Goal: Information Seeking & Learning: Learn about a topic

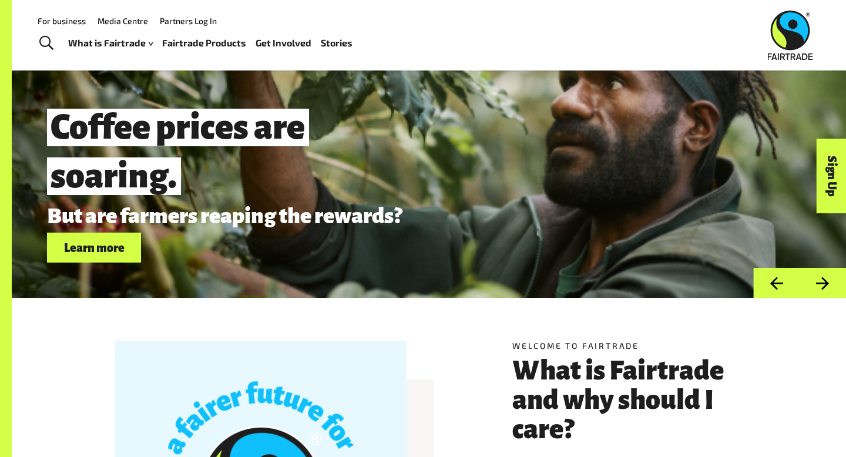
scroll to position [28, 0]
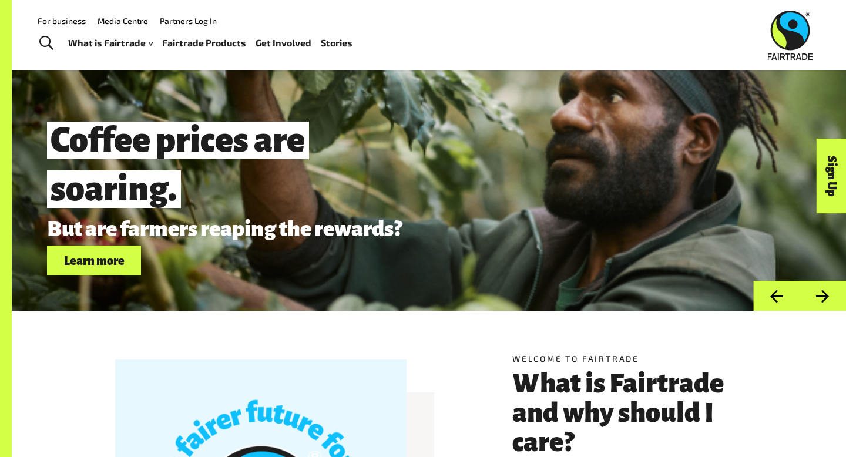
click at [824, 293] on button "Next" at bounding box center [822, 296] width 46 height 30
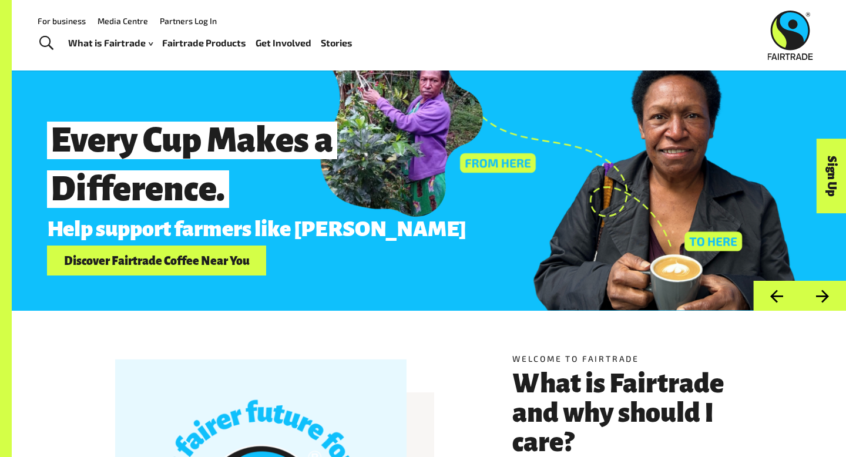
click at [824, 293] on button "Next" at bounding box center [822, 296] width 46 height 30
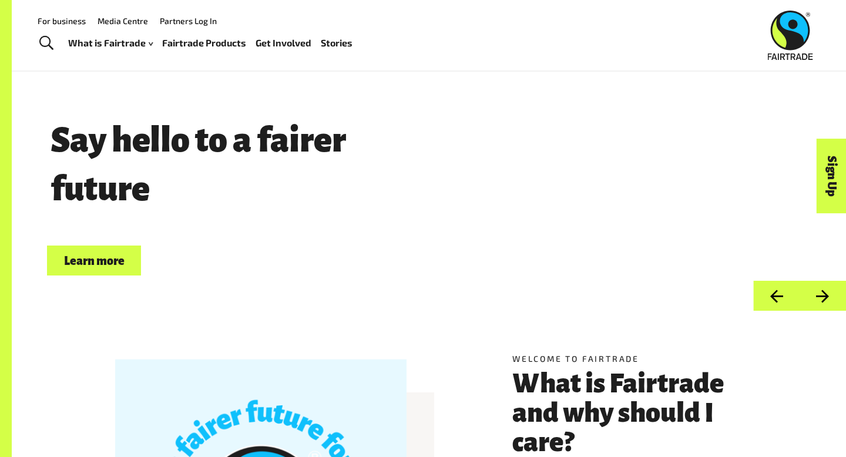
click at [824, 289] on button "Next" at bounding box center [822, 296] width 46 height 30
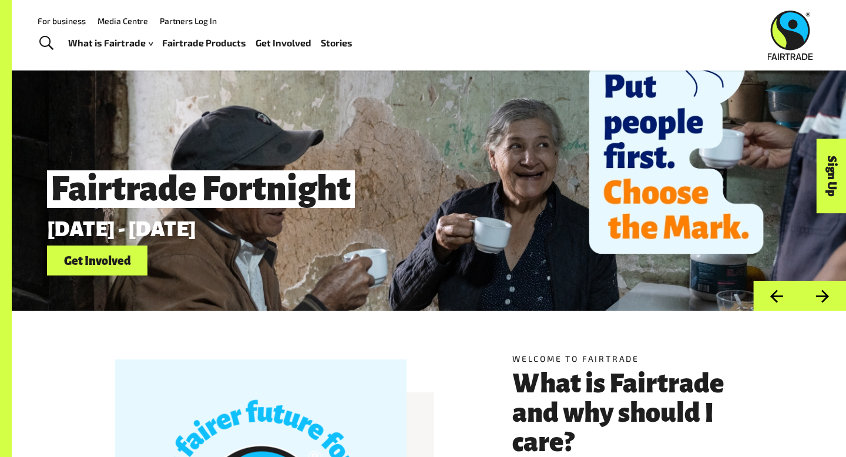
click at [824, 290] on button "Next" at bounding box center [822, 296] width 46 height 30
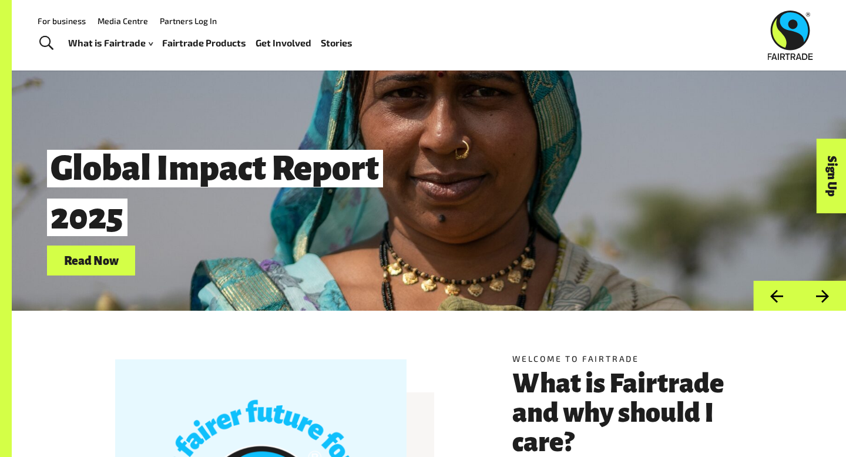
click at [827, 286] on button "Next" at bounding box center [822, 296] width 46 height 30
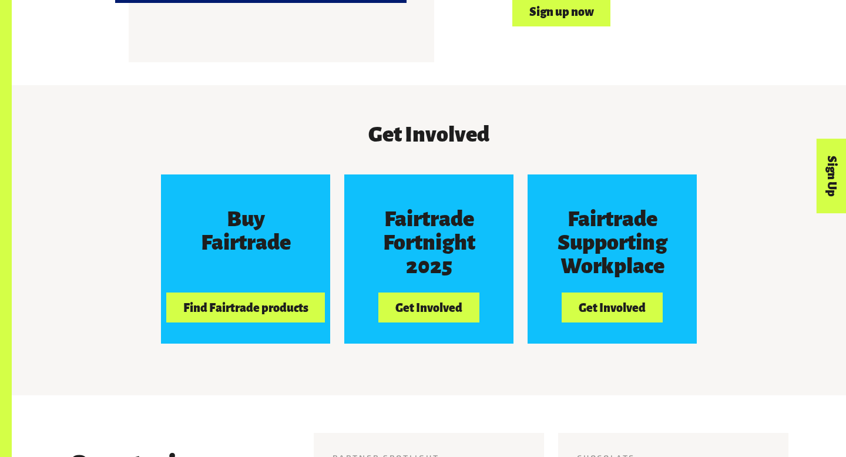
scroll to position [977, 0]
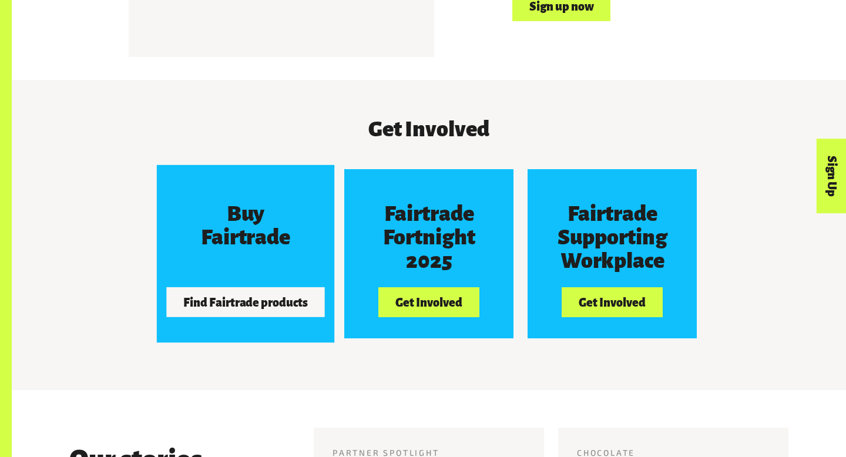
click at [294, 302] on button "Find Fairtrade products" at bounding box center [245, 301] width 159 height 29
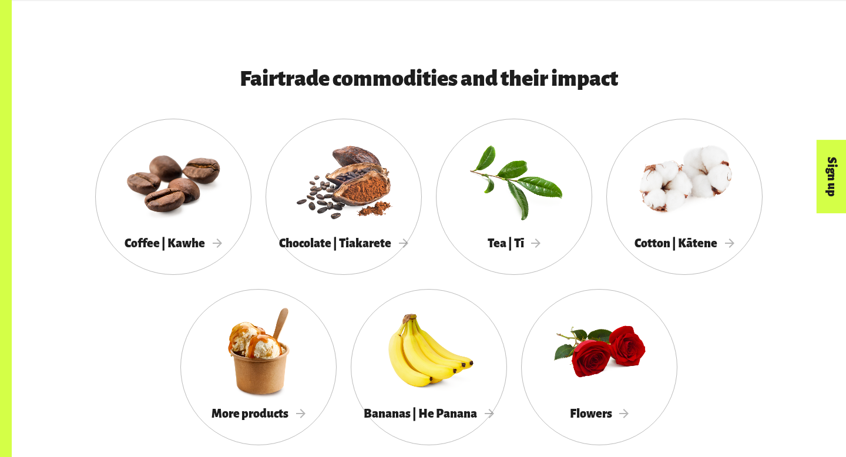
scroll to position [1018, 0]
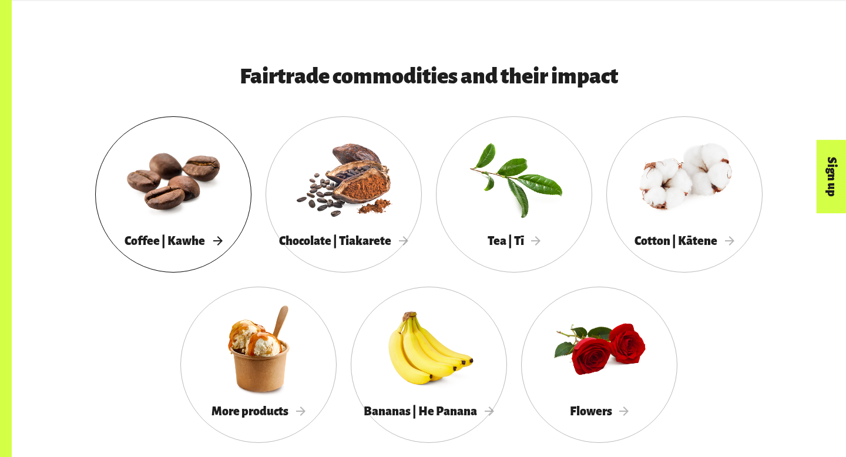
click at [197, 237] on span "Coffee | Kawhe" at bounding box center [174, 240] width 98 height 13
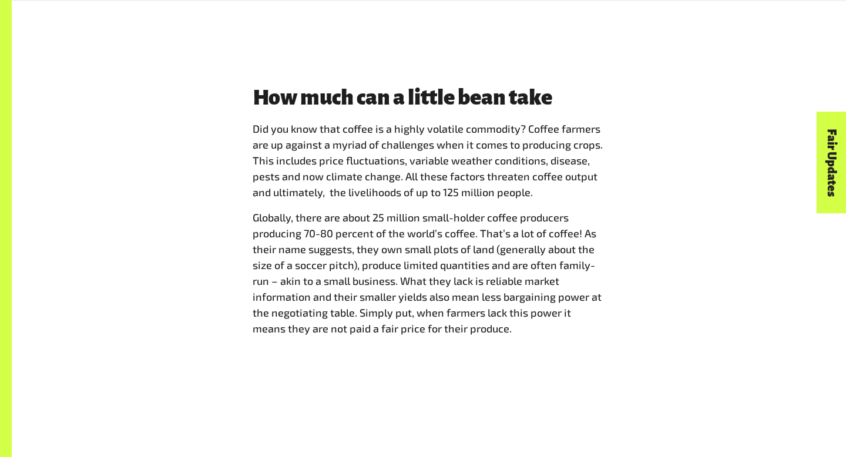
scroll to position [1550, 0]
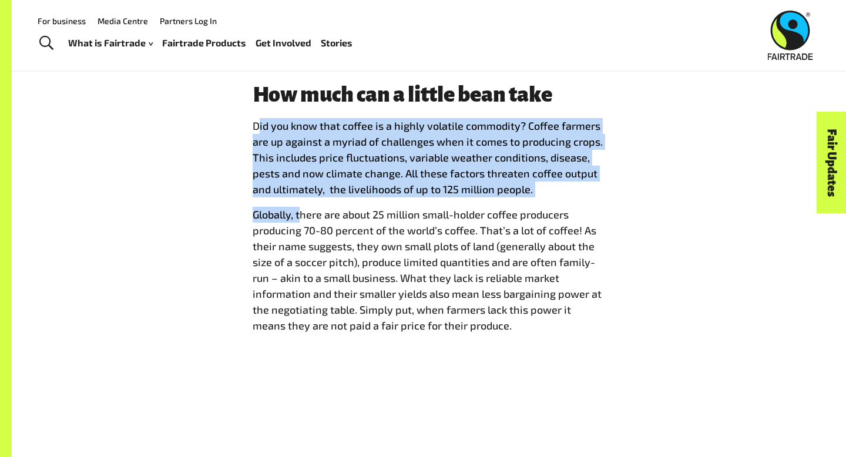
drag, startPoint x: 256, startPoint y: 127, endPoint x: 263, endPoint y: 206, distance: 79.0
click at [300, 214] on span "Did you know that coffee is a highly volatile commodity? Coffee farmers are up …" at bounding box center [429, 226] width 352 height 216
click at [221, 207] on div "How much can a little bean take Did you know that coffee is a highly volatile c…" at bounding box center [428, 213] width 733 height 260
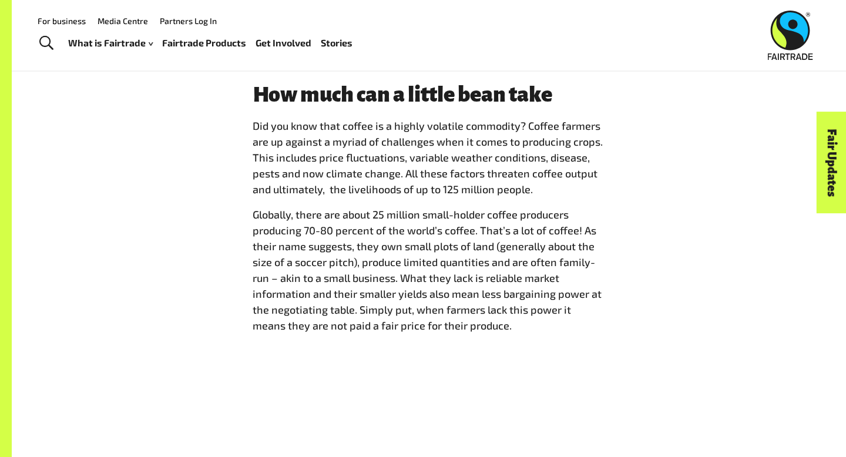
drag, startPoint x: 256, startPoint y: 213, endPoint x: 370, endPoint y: 258, distance: 122.9
click at [370, 258] on span "Globally, there are about 25 million small-holder coffee producers producing 70…" at bounding box center [427, 270] width 349 height 124
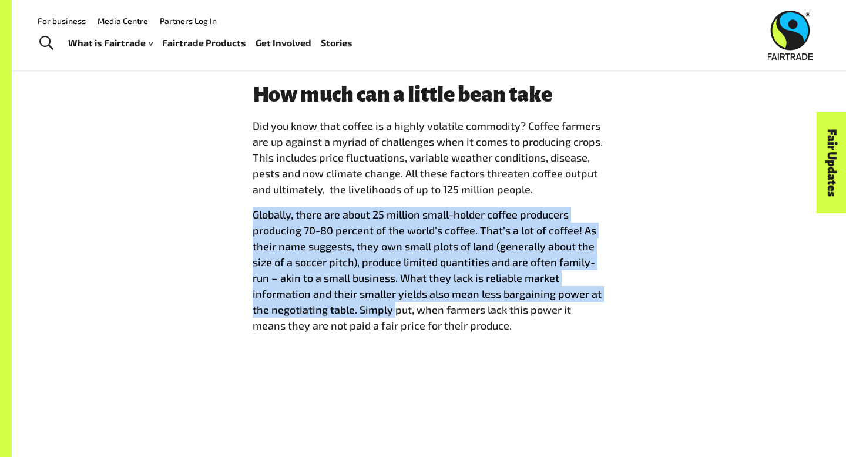
drag, startPoint x: 253, startPoint y: 215, endPoint x: 396, endPoint y: 331, distance: 184.2
click at [395, 324] on span "Globally, there are about 25 million small-holder coffee producers producing 70…" at bounding box center [427, 270] width 349 height 124
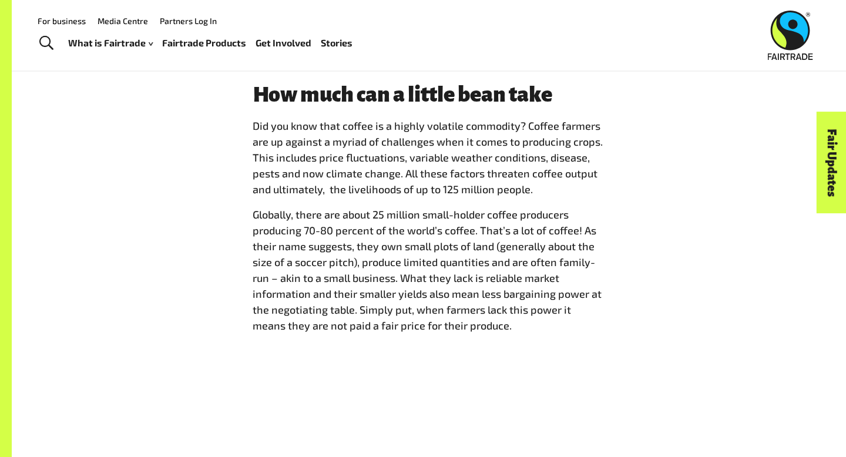
click at [417, 389] on main "Coffee | Kawhe Home Coffee | Kawhe Coffee | Kawhe But first, coffee! Our mornin…" at bounding box center [429, 296] width 834 height 3692
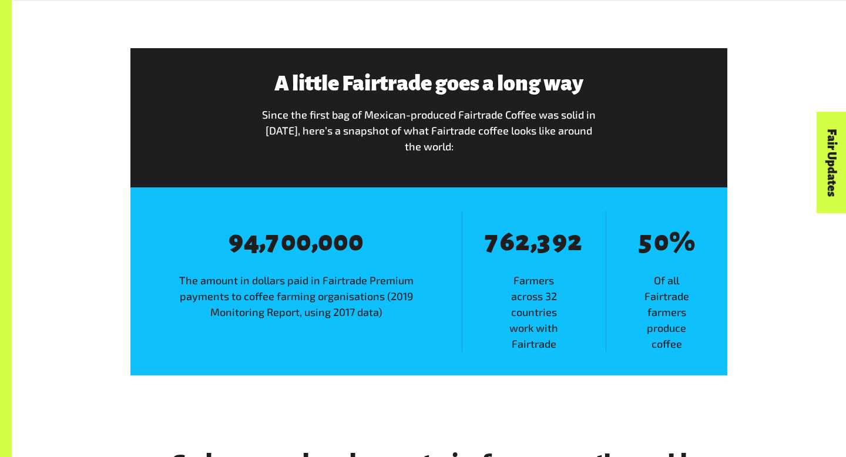
scroll to position [1921, 0]
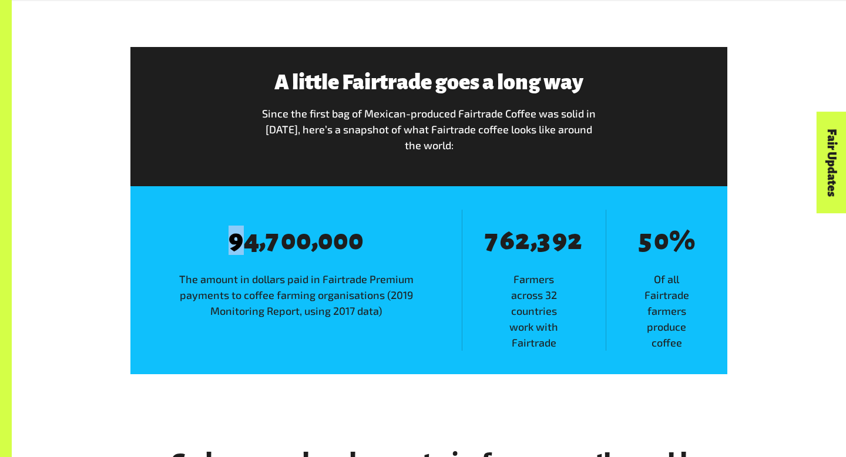
drag, startPoint x: 245, startPoint y: 244, endPoint x: 402, endPoint y: 279, distance: 160.7
click at [400, 273] on div "8 9 8 4 , 8 7 8 0 8 0 , 8 0 8 0 8 0 The amount in dollars paid in Fairtrade Pre…" at bounding box center [295, 280] width 331 height 141
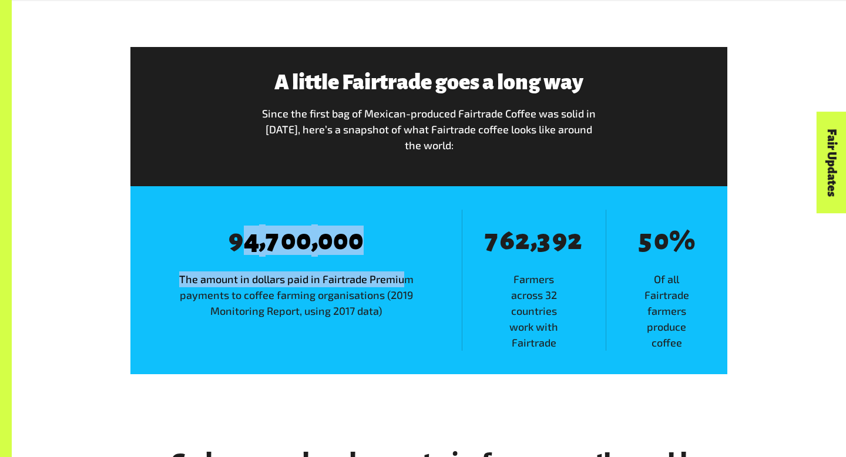
click at [402, 279] on span "The amount in dollars paid in Fairtrade Premium payments to coffee farming orga…" at bounding box center [295, 295] width 331 height 48
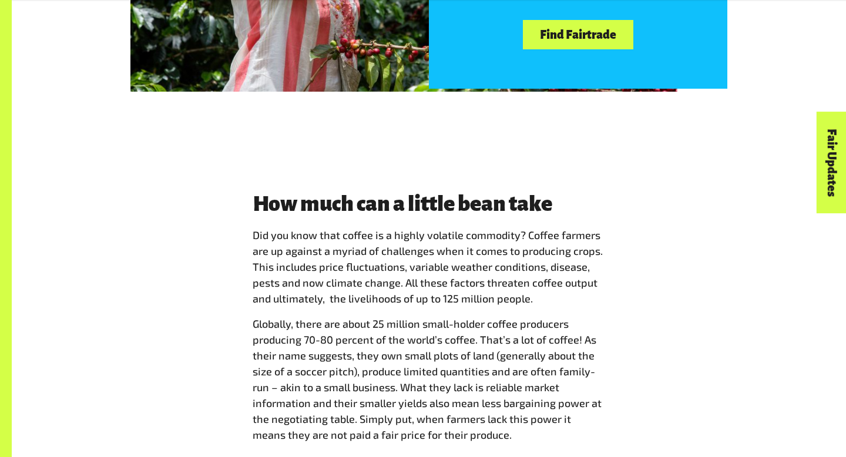
scroll to position [1606, 0]
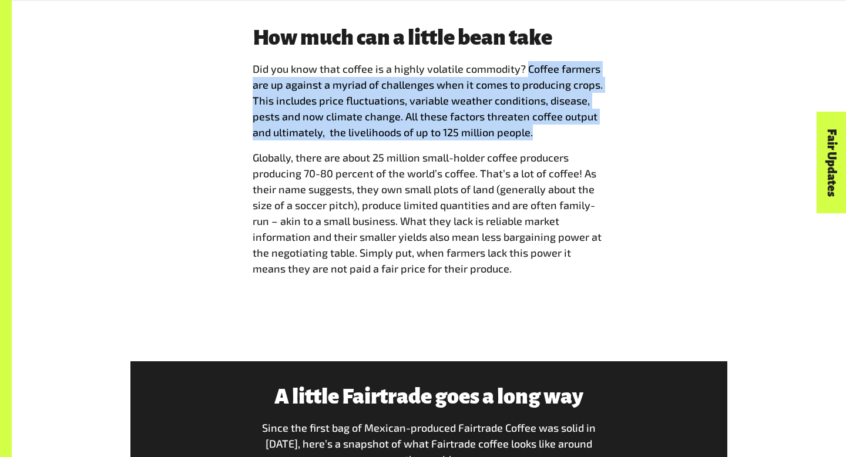
drag, startPoint x: 525, startPoint y: 67, endPoint x: 539, endPoint y: 129, distance: 63.8
click at [539, 129] on p "Did you know that coffee is a highly volatile commodity? Coffee farmers are up …" at bounding box center [429, 100] width 352 height 79
copy span "Coffee farmers are up against a myriad of challenges when it comes to producing…"
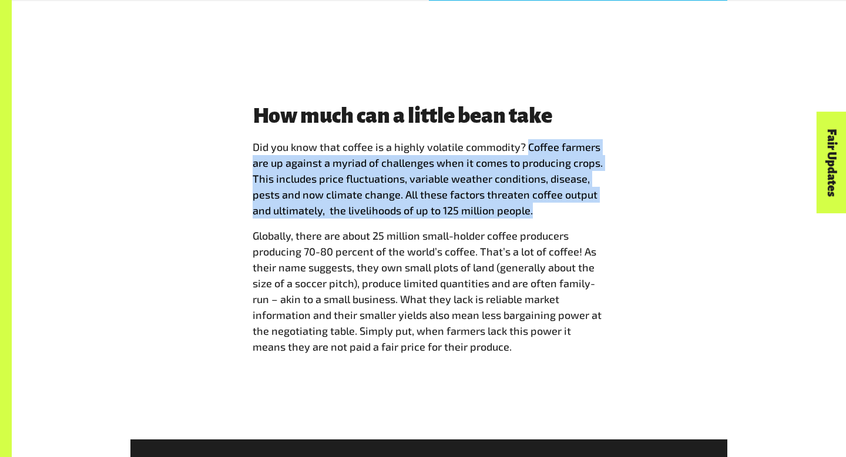
scroll to position [1531, 0]
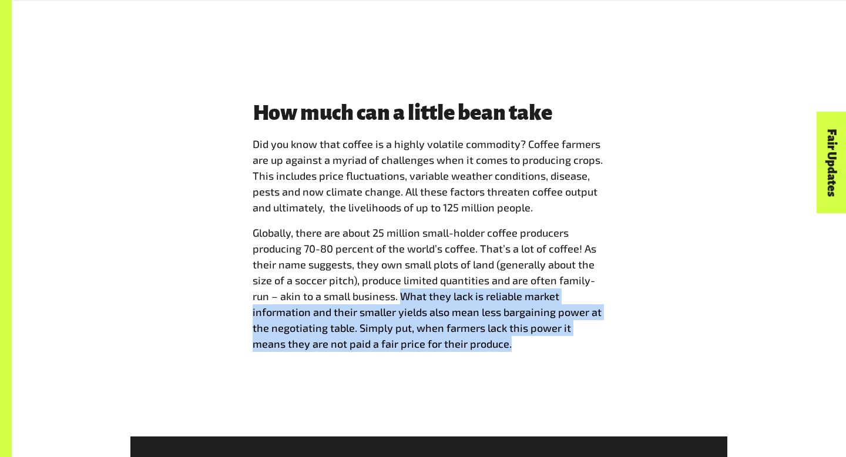
drag, startPoint x: 401, startPoint y: 295, endPoint x: 480, endPoint y: 326, distance: 84.4
click at [480, 332] on span "Globally, there are about 25 million small-holder coffee producers producing 70…" at bounding box center [427, 288] width 349 height 124
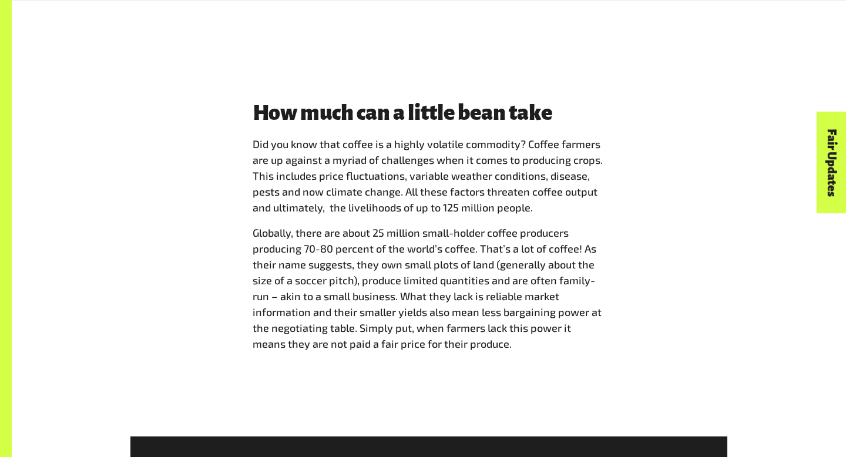
click at [488, 244] on span "Globally, there are about 25 million small-holder coffee producers producing 70…" at bounding box center [427, 288] width 349 height 124
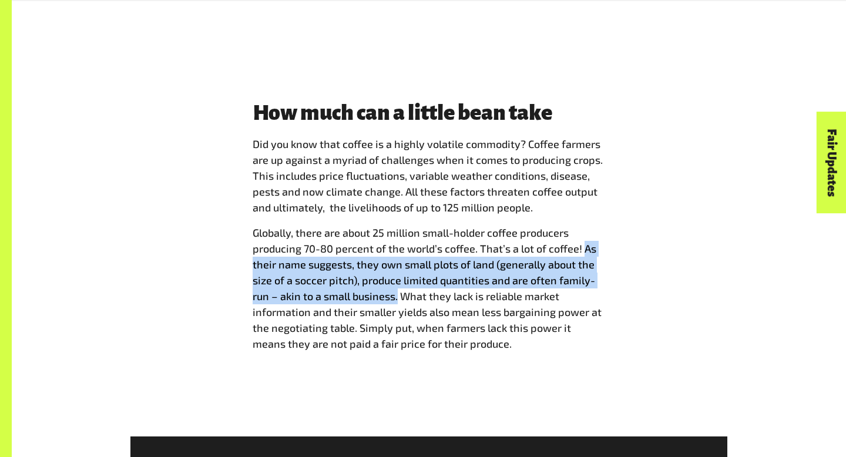
drag, startPoint x: 582, startPoint y: 247, endPoint x: 396, endPoint y: 288, distance: 190.1
click at [396, 288] on p "Globally, there are about 25 million small-holder coffee producers producing 70…" at bounding box center [429, 288] width 352 height 127
copy span "As their name suggests, they own small plots of land (generally about the size …"
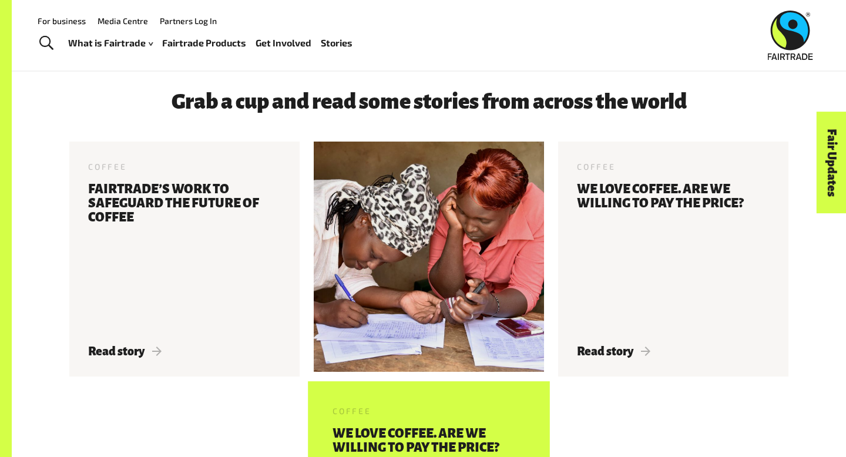
scroll to position [2241, 0]
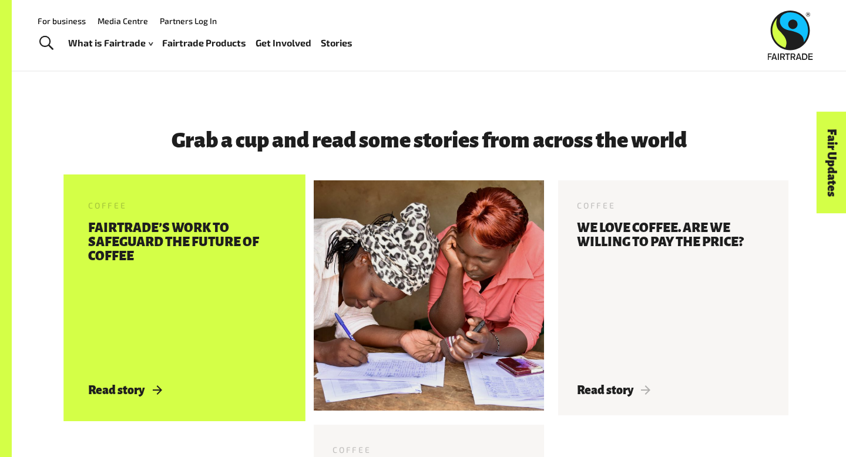
click at [234, 277] on h3 "Fairtrade’s Work To Safeguard The Future Of Coffee" at bounding box center [184, 295] width 193 height 149
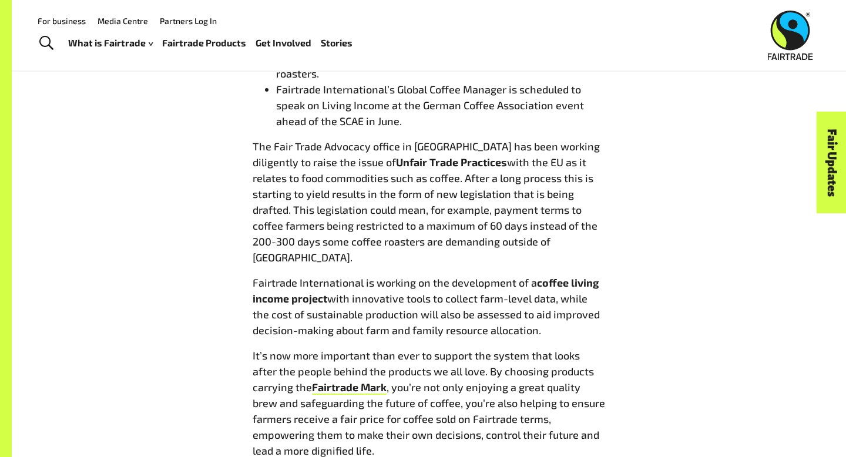
scroll to position [1325, 0]
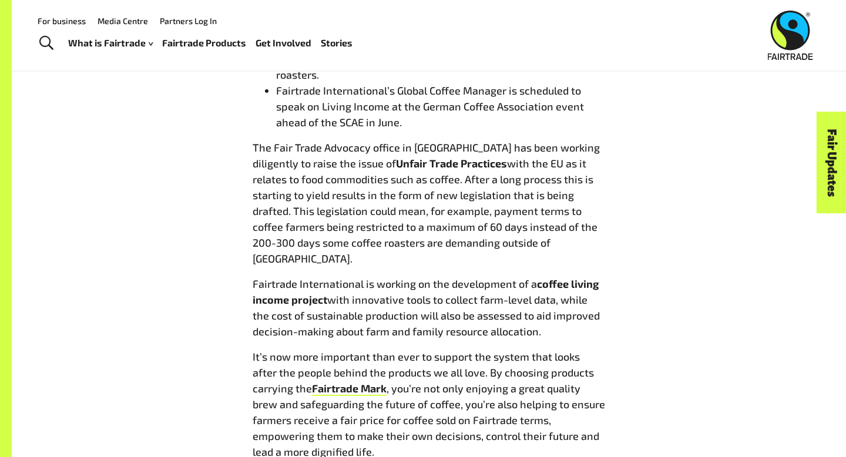
drag, startPoint x: 248, startPoint y: 251, endPoint x: 546, endPoint y: 304, distance: 302.4
copy p "Fairtrade International is working on the development of a coffee living income…"
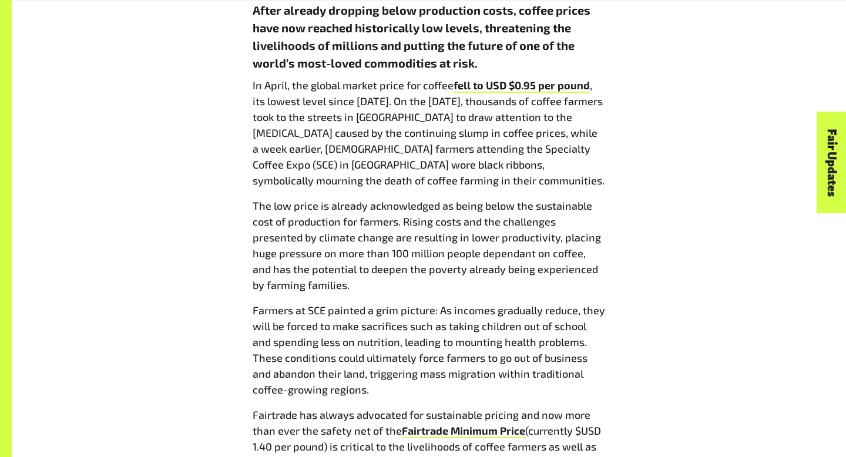
scroll to position [681, 0]
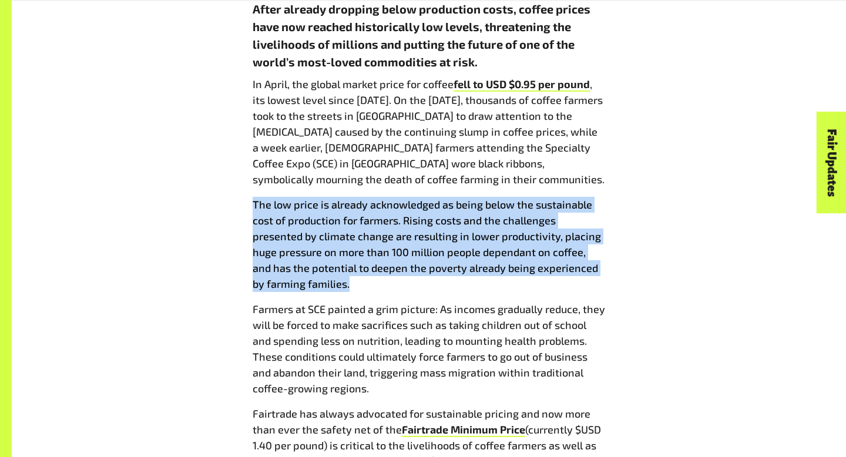
drag, startPoint x: 248, startPoint y: 203, endPoint x: 338, endPoint y: 286, distance: 122.6
copy p "The low price is already acknowledged as being below the sustainable cost of pr…"
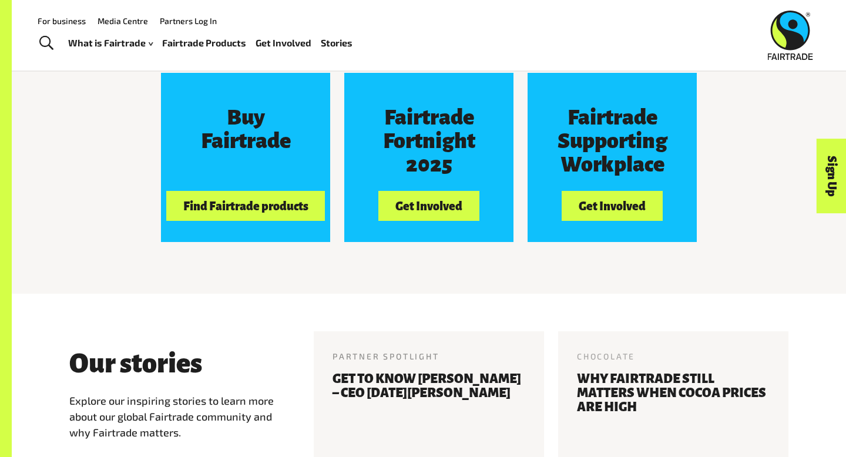
scroll to position [1069, 0]
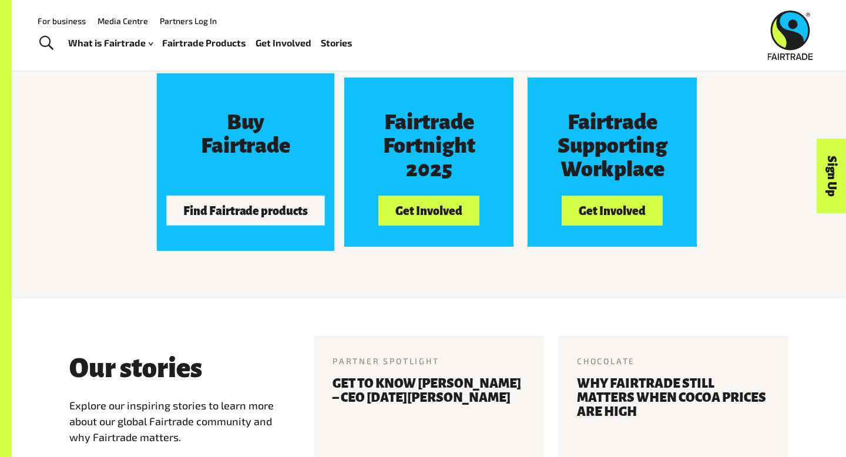
click at [280, 206] on button "Find Fairtrade products" at bounding box center [245, 210] width 159 height 29
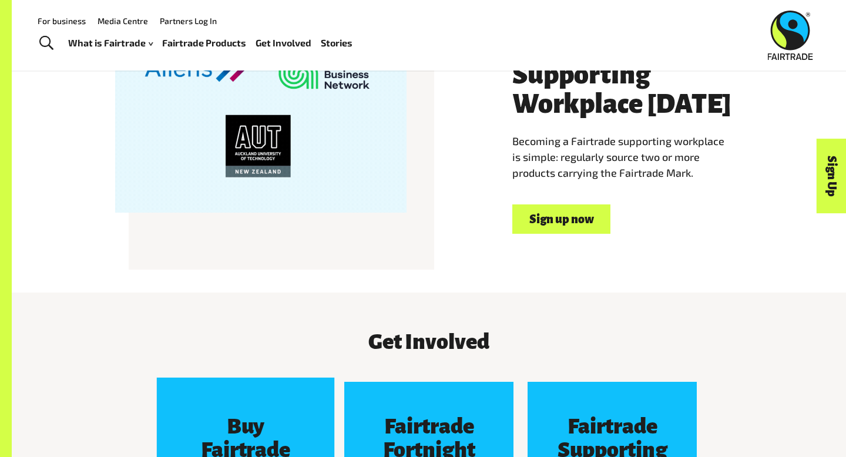
scroll to position [975, 0]
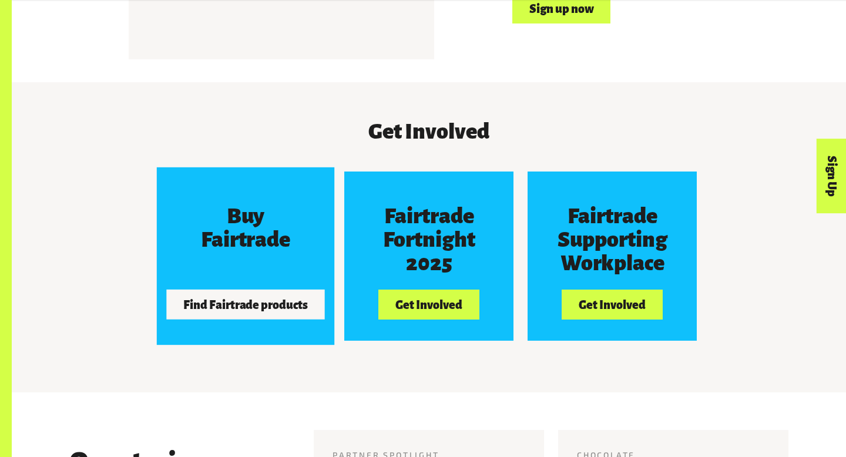
click at [264, 301] on button "Find Fairtrade products" at bounding box center [245, 304] width 159 height 29
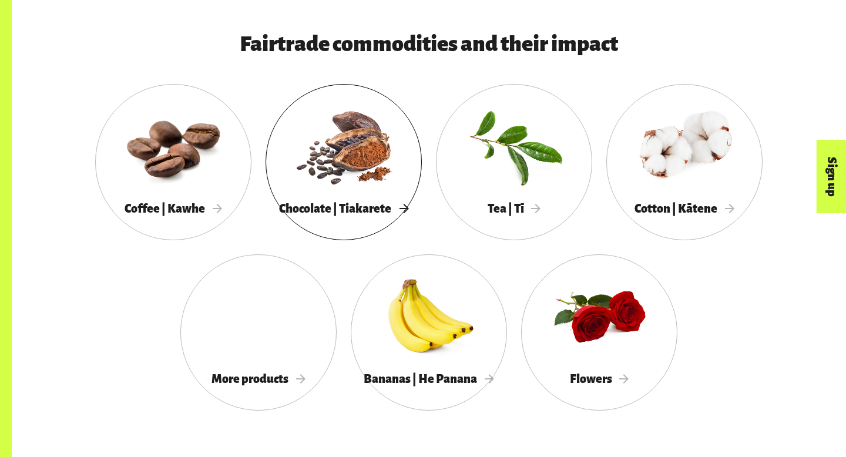
scroll to position [1121, 0]
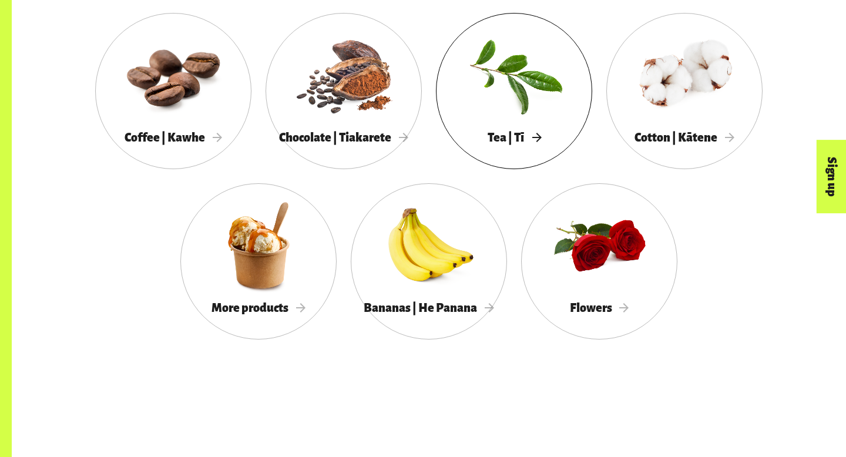
click at [485, 112] on div at bounding box center [514, 75] width 156 height 102
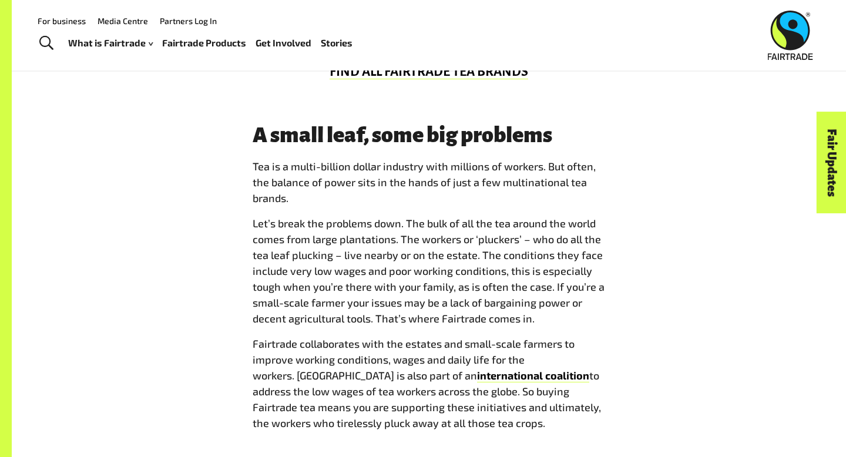
scroll to position [876, 0]
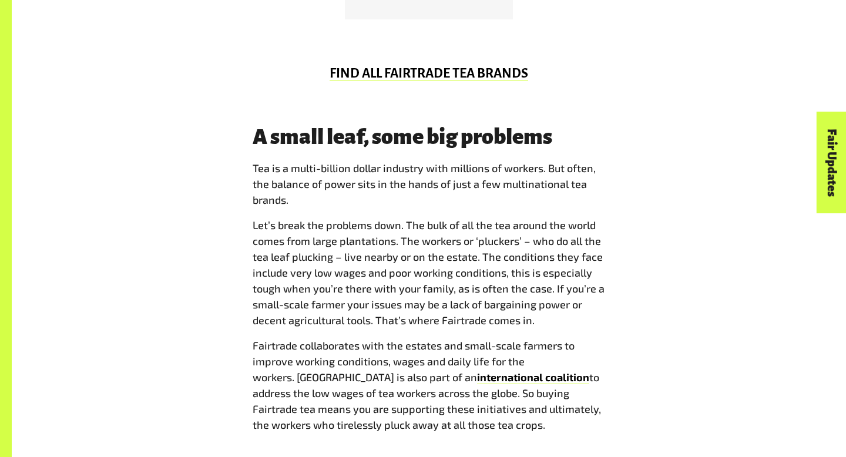
scroll to position [876, 0]
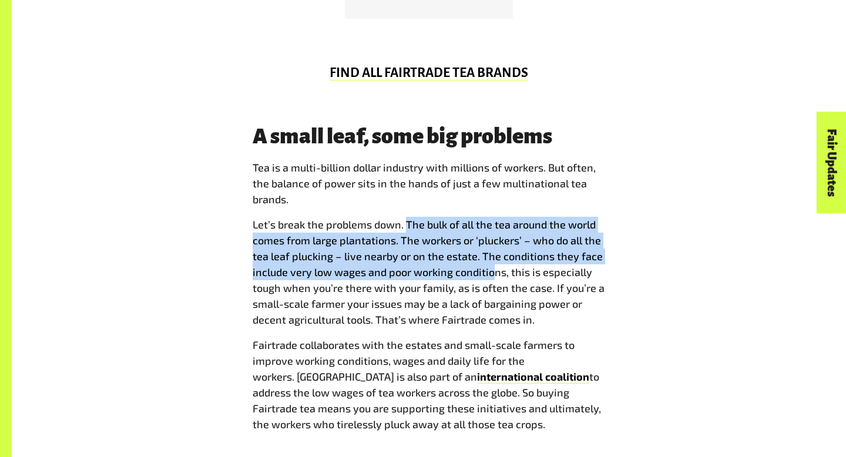
drag, startPoint x: 406, startPoint y: 225, endPoint x: 493, endPoint y: 267, distance: 95.9
click at [493, 267] on p "Let’s break the problems down. The bulk of all the tea around the world comes f…" at bounding box center [429, 272] width 352 height 111
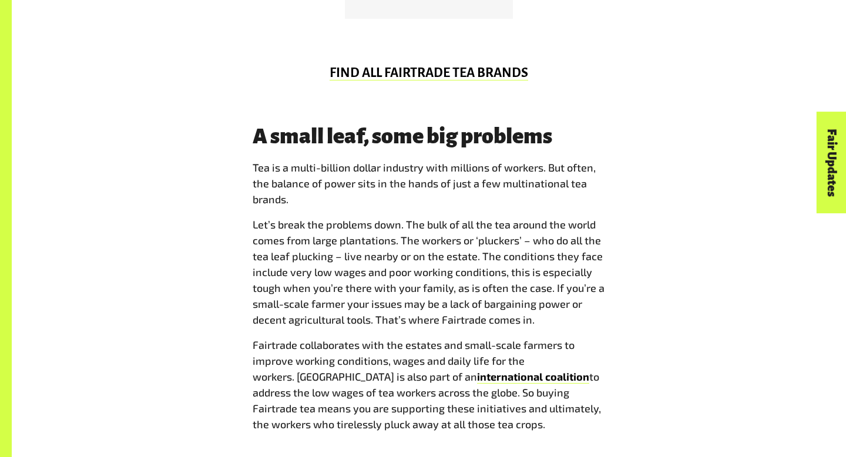
click at [508, 278] on p "Let’s break the problems down. The bulk of all the tea around the world comes f…" at bounding box center [429, 272] width 352 height 111
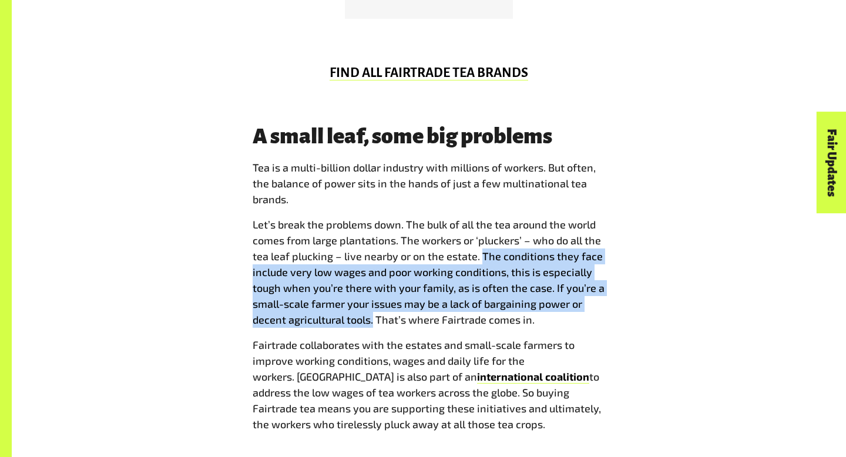
drag, startPoint x: 479, startPoint y: 253, endPoint x: 374, endPoint y: 327, distance: 128.7
click at [374, 327] on p "Let’s break the problems down. The bulk of all the tea around the world comes f…" at bounding box center [429, 272] width 352 height 111
copy p "The conditions they face include very low wages and poor working conditions, th…"
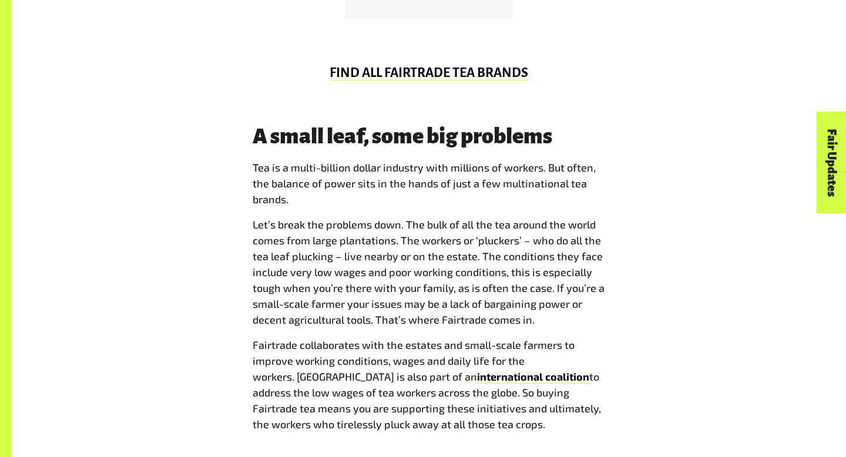
click at [419, 330] on span "Tea is a multi-billion dollar industry with millions of workers. But often, the…" at bounding box center [429, 296] width 352 height 273
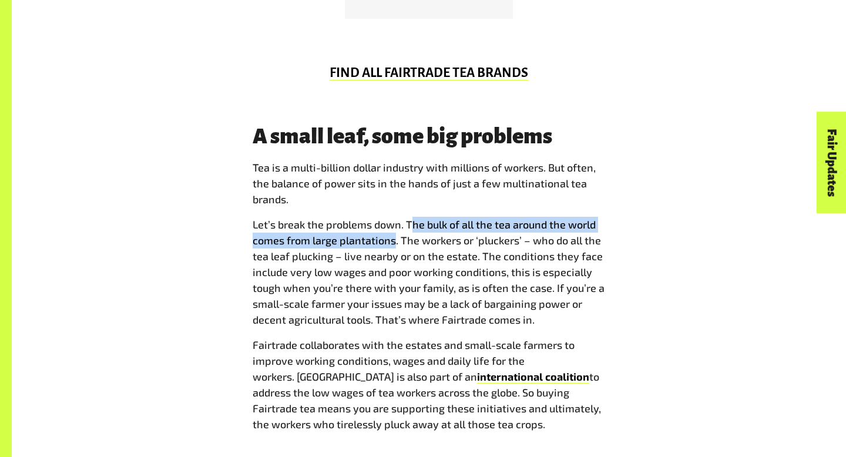
drag, startPoint x: 410, startPoint y: 221, endPoint x: 396, endPoint y: 241, distance: 24.0
click at [396, 241] on p "Let’s break the problems down. The bulk of all the tea around the world comes f…" at bounding box center [429, 272] width 352 height 111
drag, startPoint x: 406, startPoint y: 219, endPoint x: 398, endPoint y: 240, distance: 22.7
click at [398, 240] on p "Let’s break the problems down. The bulk of all the tea around the world comes f…" at bounding box center [429, 272] width 352 height 111
copy p "The bulk of all the tea around the world comes from large plantations."
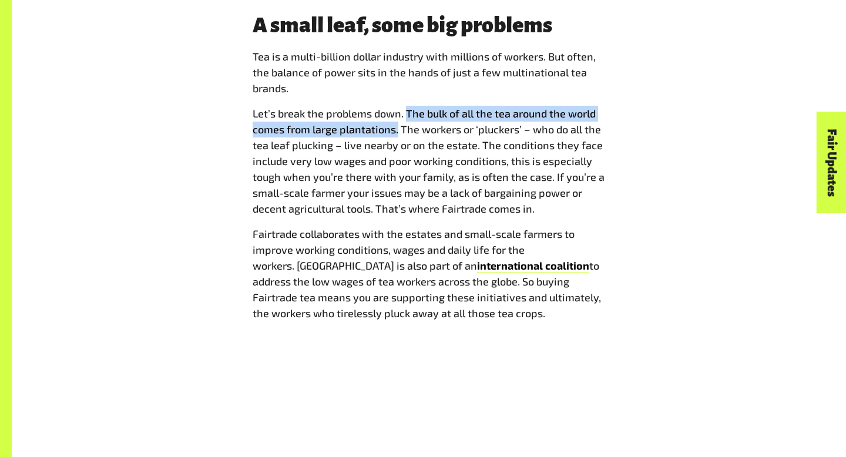
scroll to position [1026, 0]
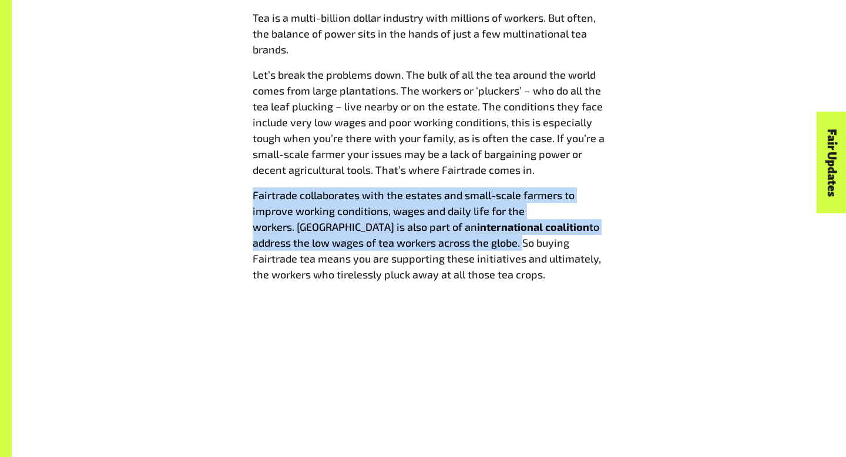
drag, startPoint x: 251, startPoint y: 193, endPoint x: 479, endPoint y: 240, distance: 232.7
click at [479, 240] on div "A small leaf, some big problems Tea is a multi-billion dollar industry with mil…" at bounding box center [429, 133] width 367 height 317
copy p "Fairtrade collaborates with the estates and small-scale farmers to improve work…"
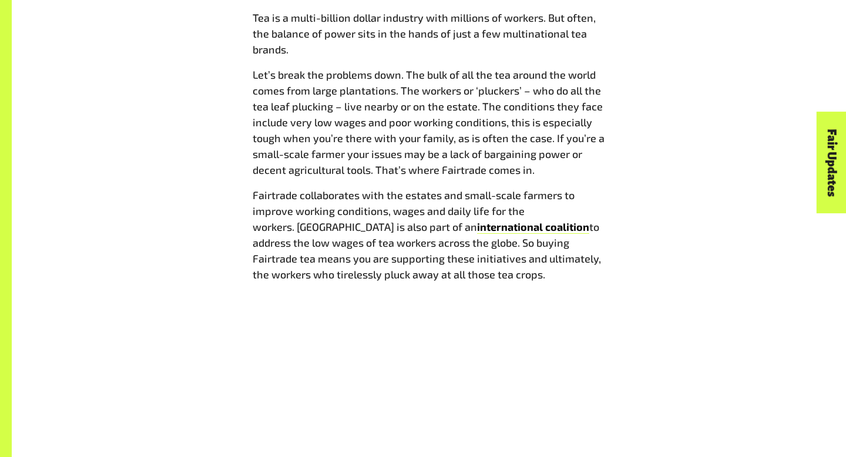
click at [476, 283] on div "A small leaf, some big problems Tea is a multi-billion dollar industry with mil…" at bounding box center [429, 133] width 367 height 317
drag, startPoint x: 495, startPoint y: 242, endPoint x: 513, endPoint y: 272, distance: 35.1
click at [513, 272] on p "Fairtrade collaborates with the estates and small-scale farmers to improve work…" at bounding box center [429, 234] width 352 height 95
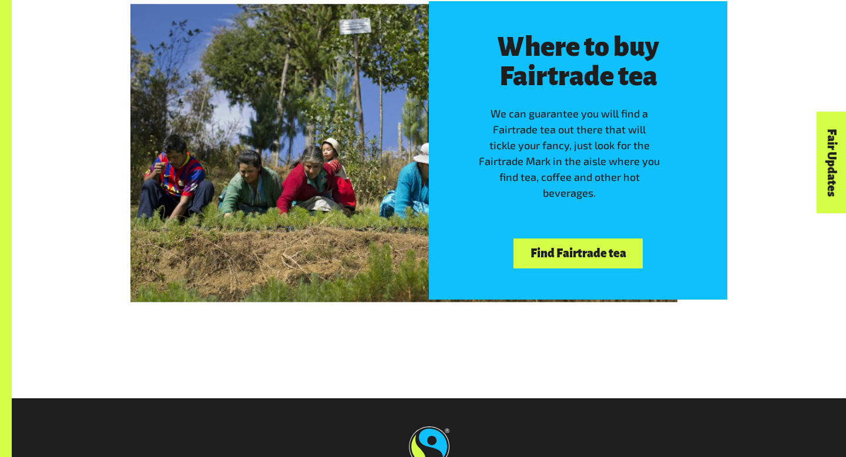
scroll to position [2606, 0]
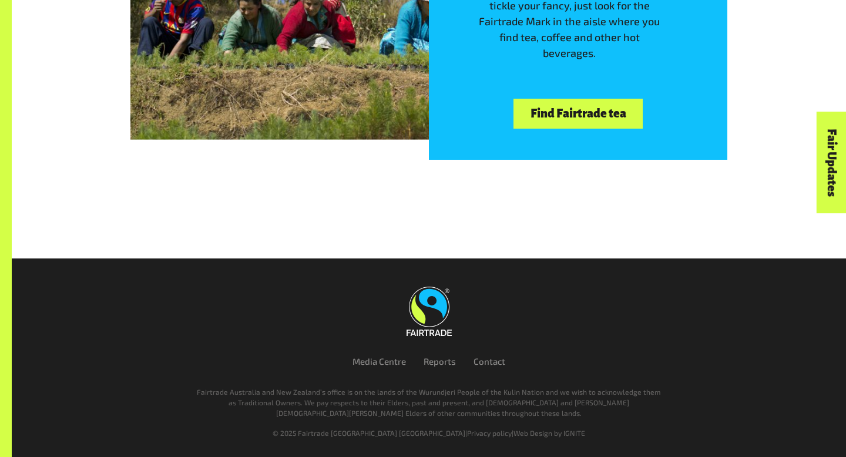
copy p "buying Fairtrade tea means you are supporting these initiatives and ultimately,…"
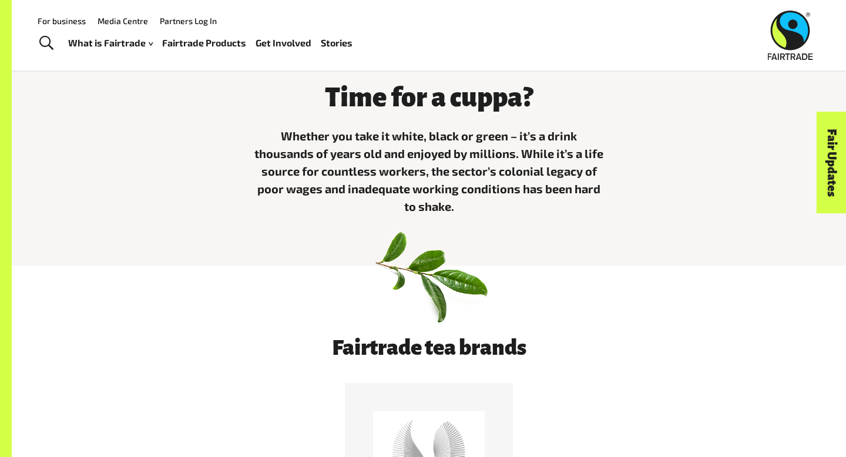
scroll to position [0, 0]
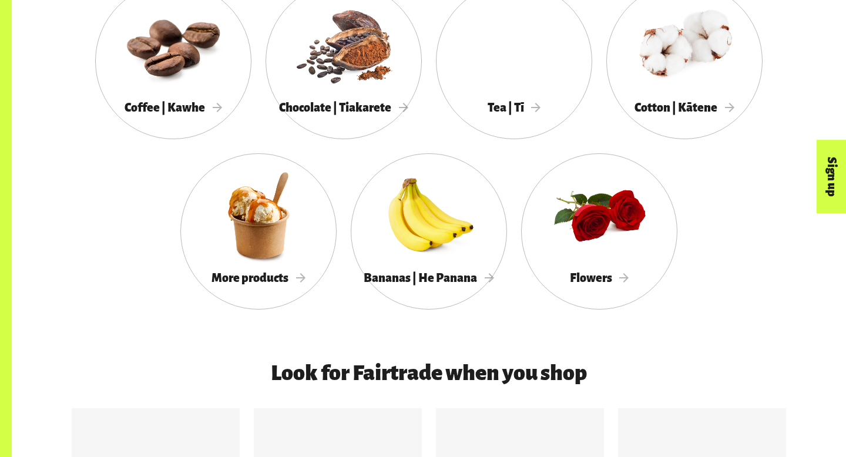
scroll to position [1091, 0]
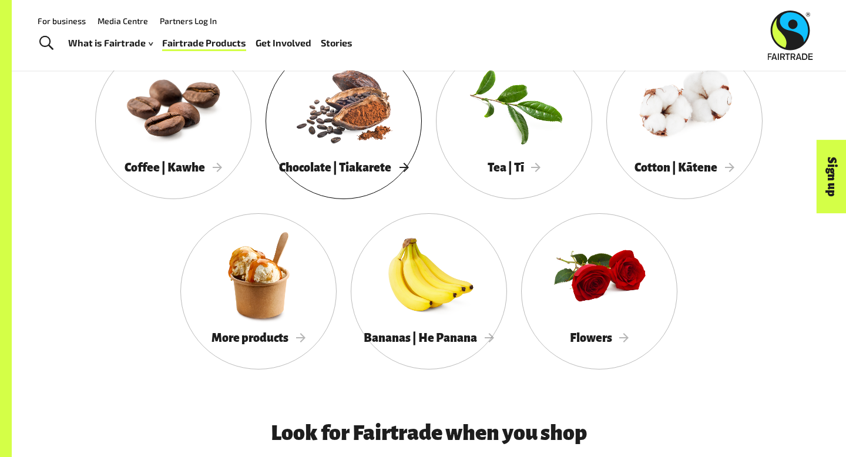
click at [344, 159] on div "Chocolate | Tiakarete" at bounding box center [343, 168] width 156 height 24
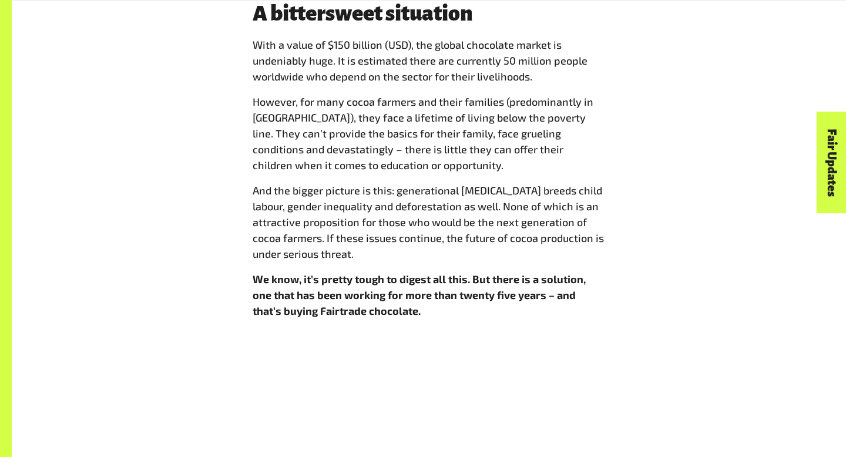
scroll to position [1014, 0]
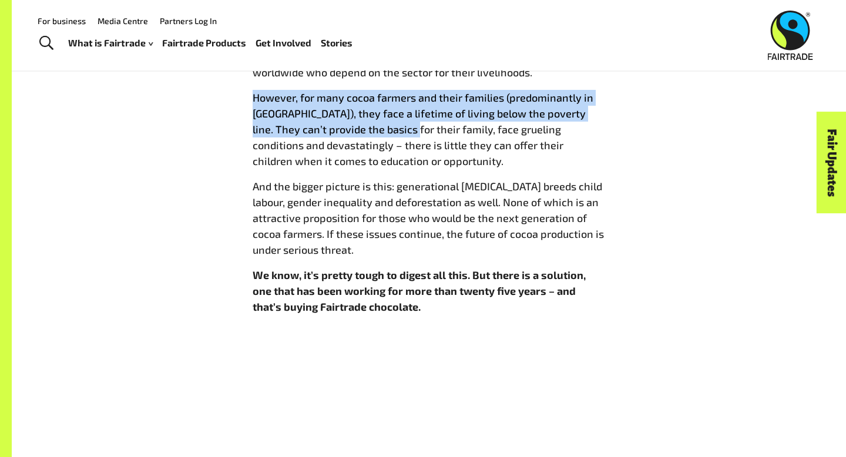
drag, startPoint x: 252, startPoint y: 94, endPoint x: 394, endPoint y: 121, distance: 144.7
click at [395, 121] on p "However, for many cocoa farmers and their families (predominantly in West Afric…" at bounding box center [429, 129] width 352 height 79
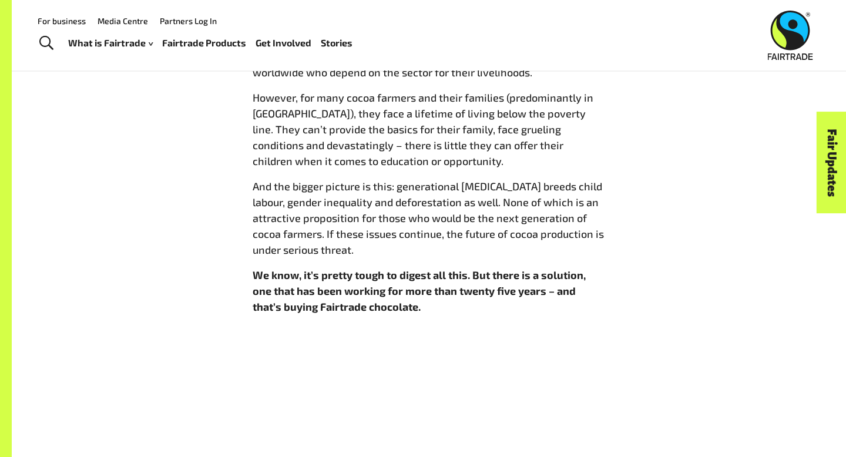
click at [454, 120] on p "However, for many cocoa farmers and their families (predominantly in West Afric…" at bounding box center [429, 129] width 352 height 79
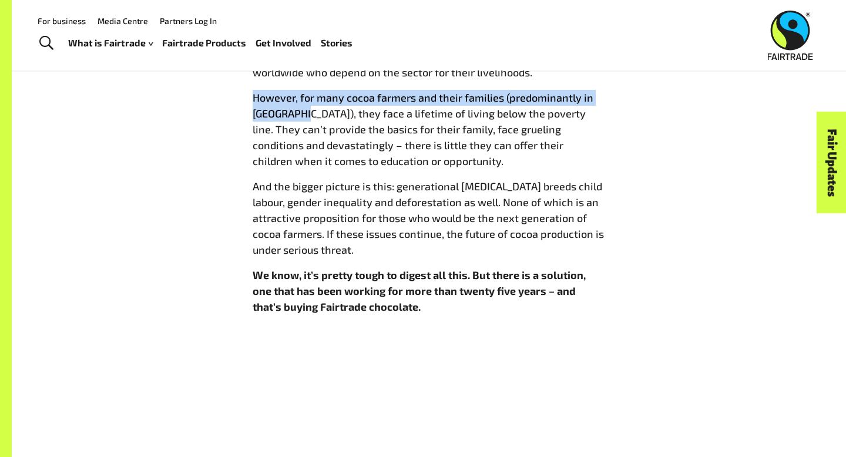
drag, startPoint x: 252, startPoint y: 98, endPoint x: 305, endPoint y: 112, distance: 55.3
click at [305, 112] on div "A bittersweet situation With a value of $150 billion (USD), the global chocolat…" at bounding box center [429, 161] width 367 height 327
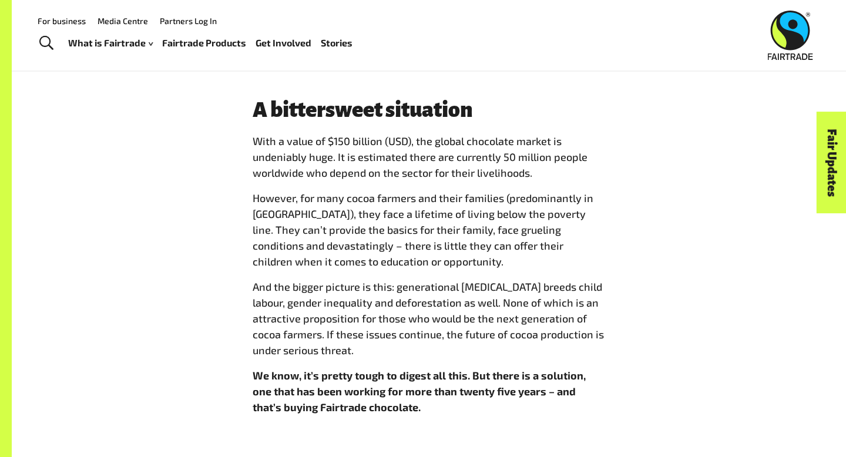
click at [297, 126] on div "A bittersweet situation With a value of $150 billion (USD), the global chocolat…" at bounding box center [429, 261] width 367 height 327
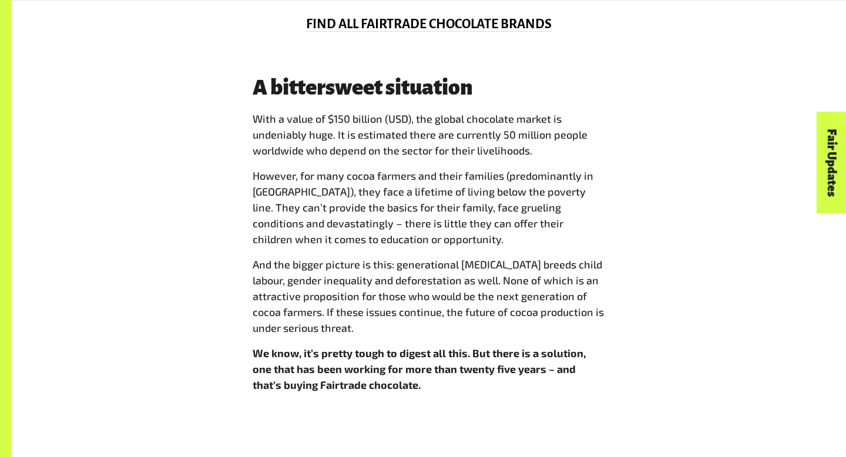
scroll to position [939, 0]
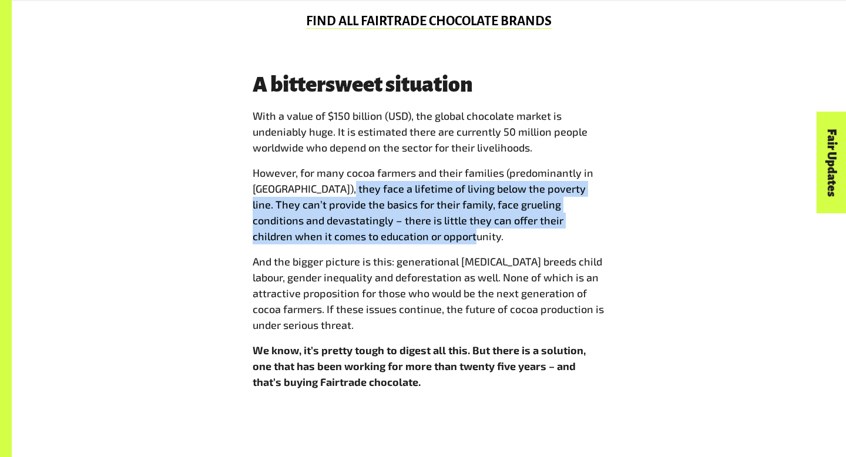
drag, startPoint x: 339, startPoint y: 190, endPoint x: 468, endPoint y: 234, distance: 136.2
click at [468, 234] on p "However, for many cocoa farmers and their families (predominantly in West Afric…" at bounding box center [429, 204] width 352 height 79
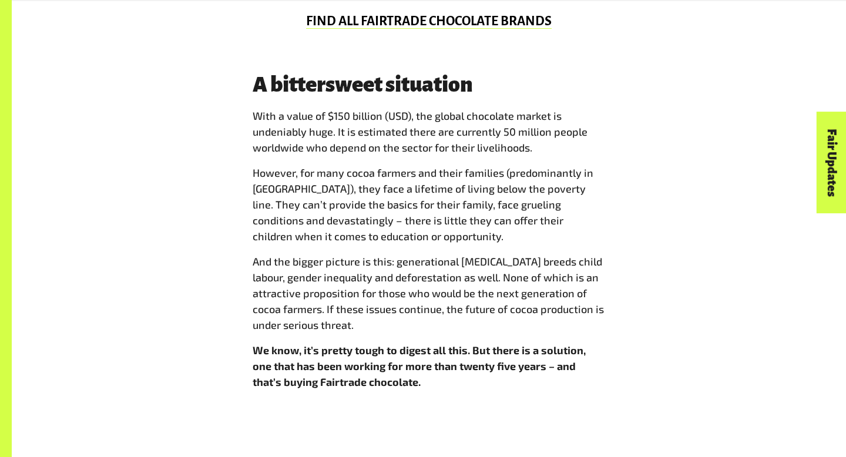
click at [375, 190] on p "However, for many cocoa farmers and their families (predominantly in West Afric…" at bounding box center [429, 204] width 352 height 79
drag, startPoint x: 564, startPoint y: 190, endPoint x: 552, endPoint y: 321, distance: 131.6
click at [552, 321] on span "With a value of $150 billion (USD), the global chocolate market is undeniably h…" at bounding box center [429, 249] width 352 height 282
copy span "They can’t provide the basics for their family, face grueling conditions and de…"
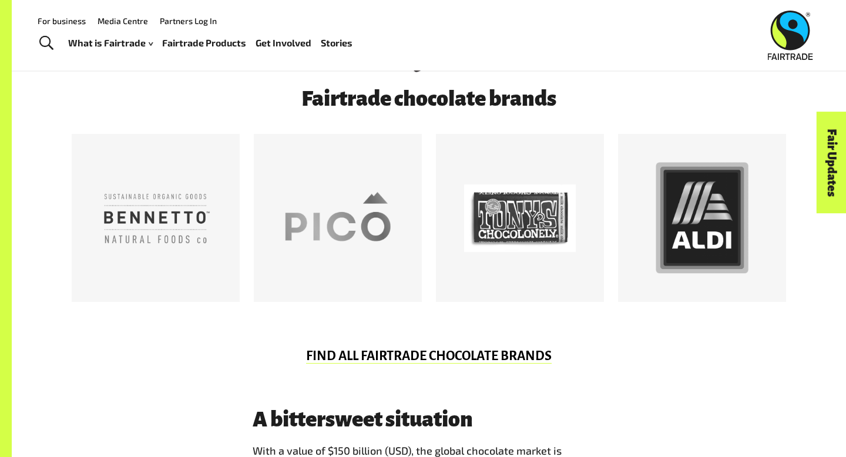
scroll to position [602, 0]
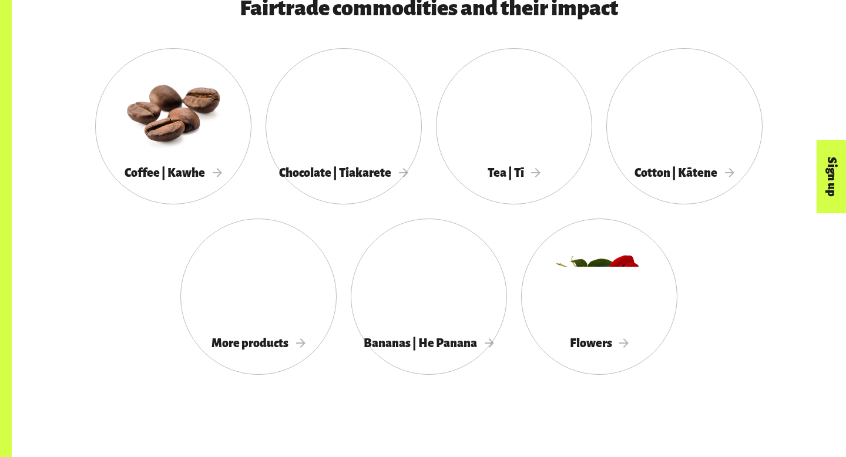
scroll to position [1091, 0]
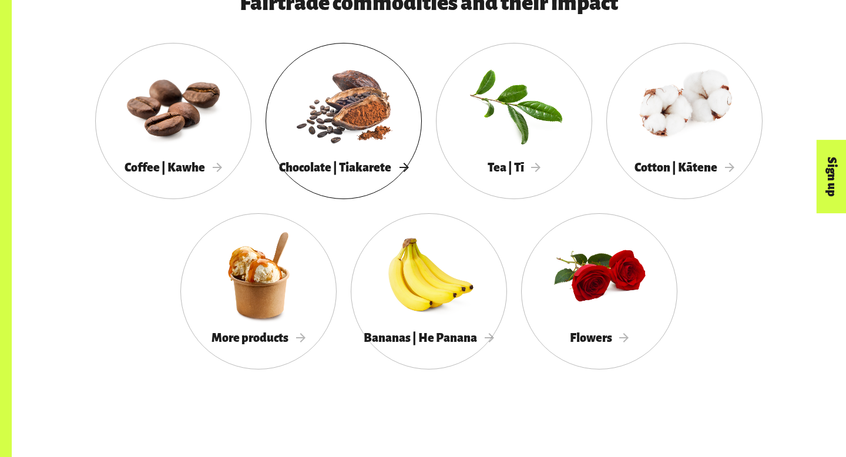
click at [334, 137] on div at bounding box center [343, 105] width 156 height 102
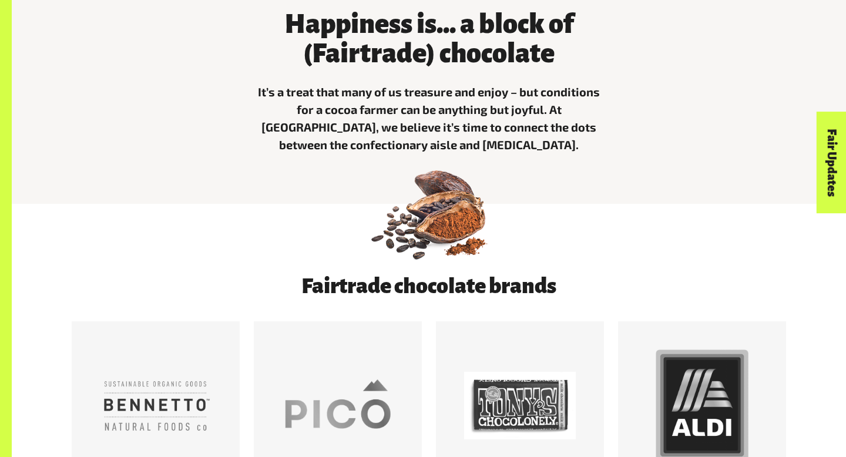
scroll to position [414, 0]
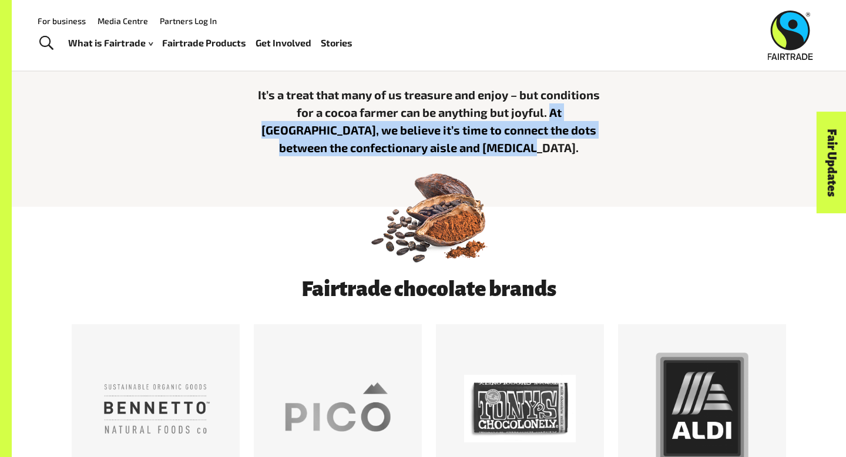
drag, startPoint x: 512, startPoint y: 114, endPoint x: 518, endPoint y: 146, distance: 32.4
click at [518, 146] on p "It’s a treat that many of us treasure and enjoy – but conditions for a cocoa fa…" at bounding box center [429, 121] width 352 height 70
copy p "At [GEOGRAPHIC_DATA], we believe it’s time to connect the dots between the conf…"
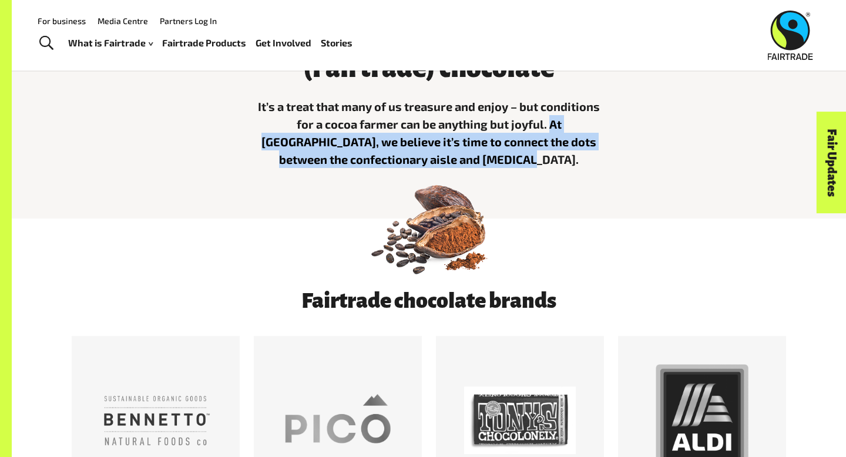
scroll to position [278, 0]
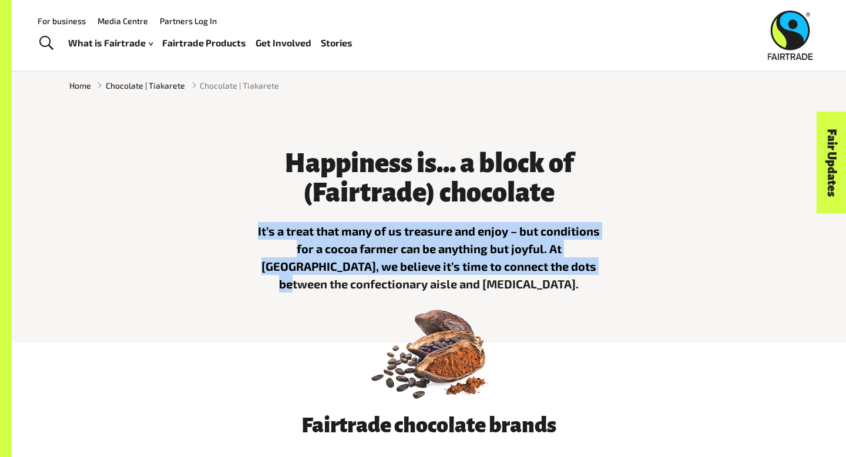
drag, startPoint x: 254, startPoint y: 221, endPoint x: 518, endPoint y: 264, distance: 267.2
click at [518, 264] on div "Happiness is... a block of (Fairtrade) chocolate It’s a treat that many of us t…" at bounding box center [429, 218] width 367 height 168
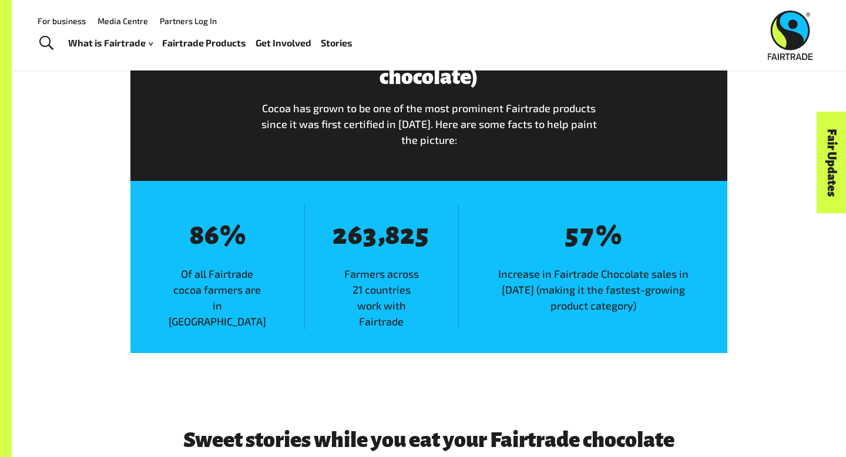
scroll to position [1409, 0]
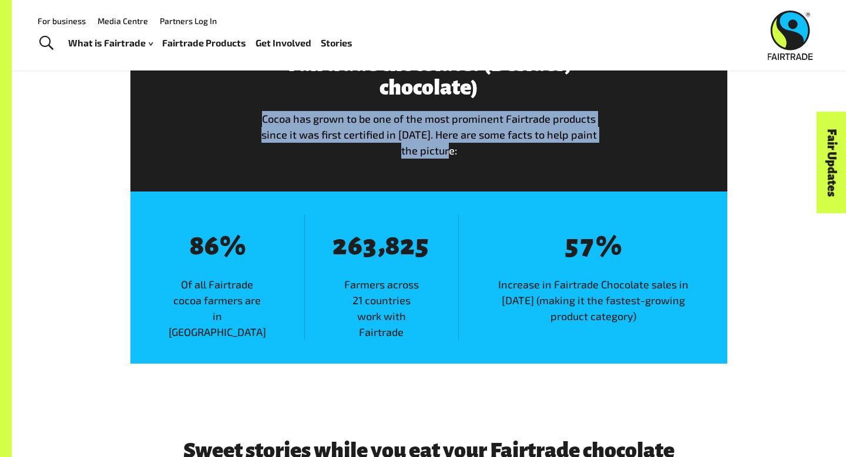
drag, startPoint x: 263, startPoint y: 112, endPoint x: 487, endPoint y: 149, distance: 227.4
click at [487, 149] on p "Cocoa has grown to be one of the most prominent Fairtrade products since it was…" at bounding box center [429, 135] width 342 height 48
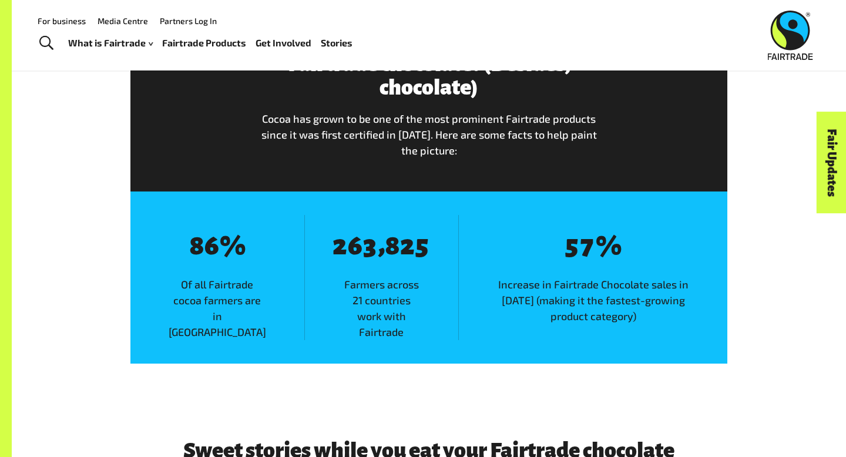
click at [489, 153] on p "Cocoa has grown to be one of the most prominent Fairtrade products since it was…" at bounding box center [429, 135] width 342 height 48
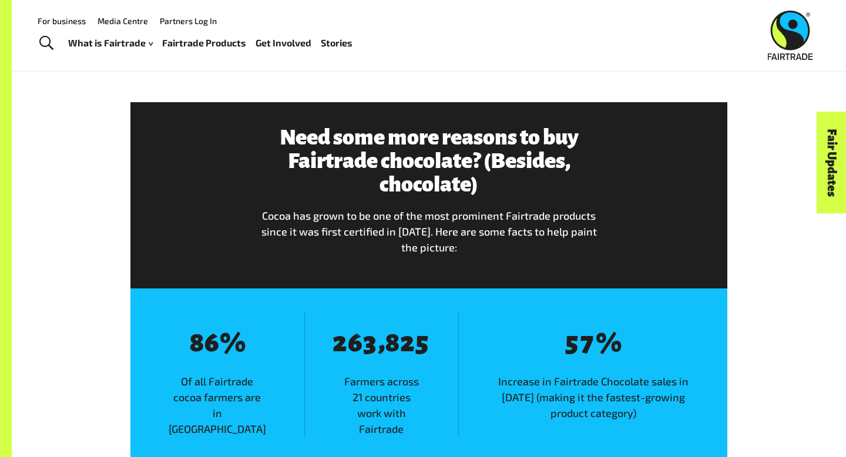
scroll to position [1303, 0]
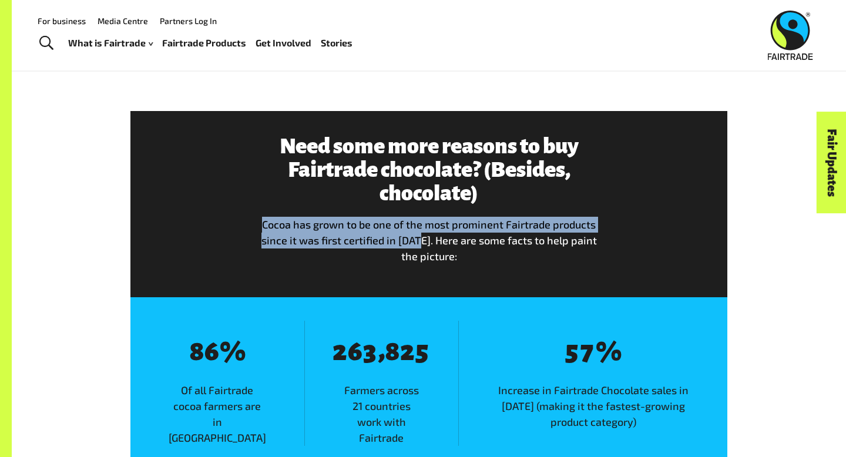
drag, startPoint x: 265, startPoint y: 223, endPoint x: 415, endPoint y: 241, distance: 151.5
click at [415, 241] on span "Cocoa has grown to be one of the most prominent Fairtrade products since it was…" at bounding box center [428, 240] width 335 height 45
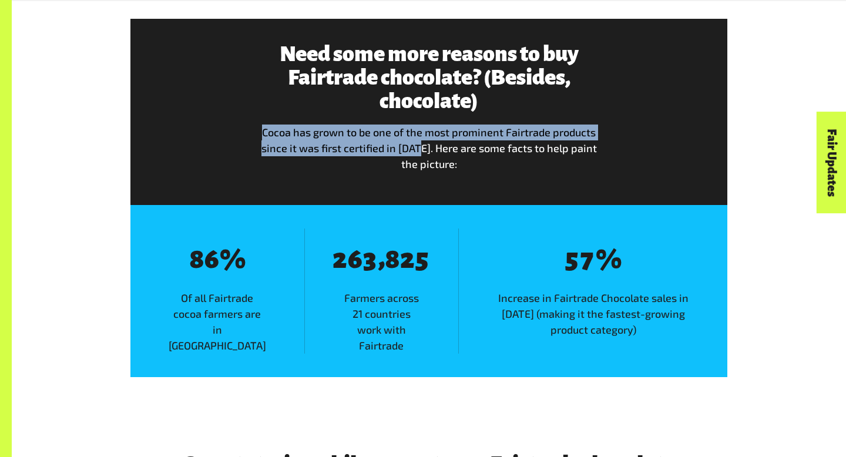
scroll to position [1398, 0]
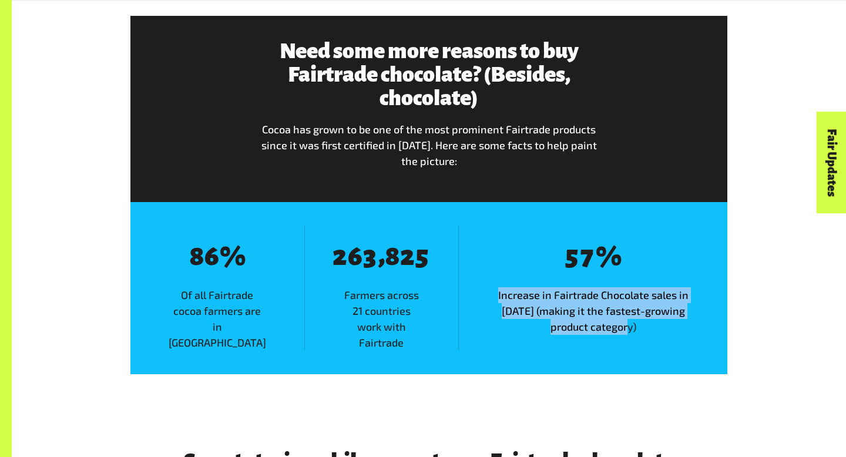
drag, startPoint x: 495, startPoint y: 291, endPoint x: 648, endPoint y: 328, distance: 157.6
click at [652, 328] on span "Increase in Fairtrade Chocolate sales in [DATE] (making it the fastest-growing …" at bounding box center [593, 311] width 268 height 48
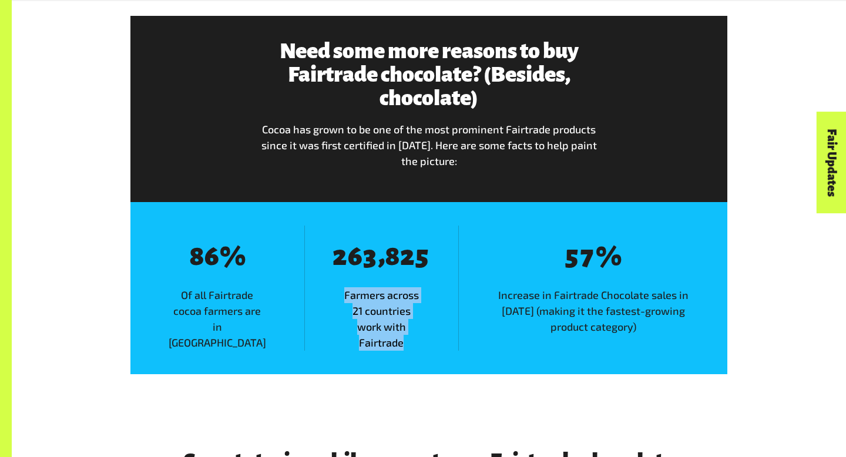
drag, startPoint x: 331, startPoint y: 292, endPoint x: 402, endPoint y: 330, distance: 80.7
click at [407, 332] on span "Farmers across 21 countries work with Fairtrade" at bounding box center [381, 318] width 153 height 63
drag, startPoint x: 325, startPoint y: 260, endPoint x: 419, endPoint y: 344, distance: 126.0
click at [419, 344] on div "8 2 8 6 8 3 , 8 8 8 2 8 5 Farmers across 21 countries work with Fairtrade" at bounding box center [381, 288] width 154 height 125
copy div "2 8 6 8 3 , 8 8 8 2 8 5 Farmers across 21 countries work with Fairtrade"
